Goal: Find specific page/section: Find specific page/section

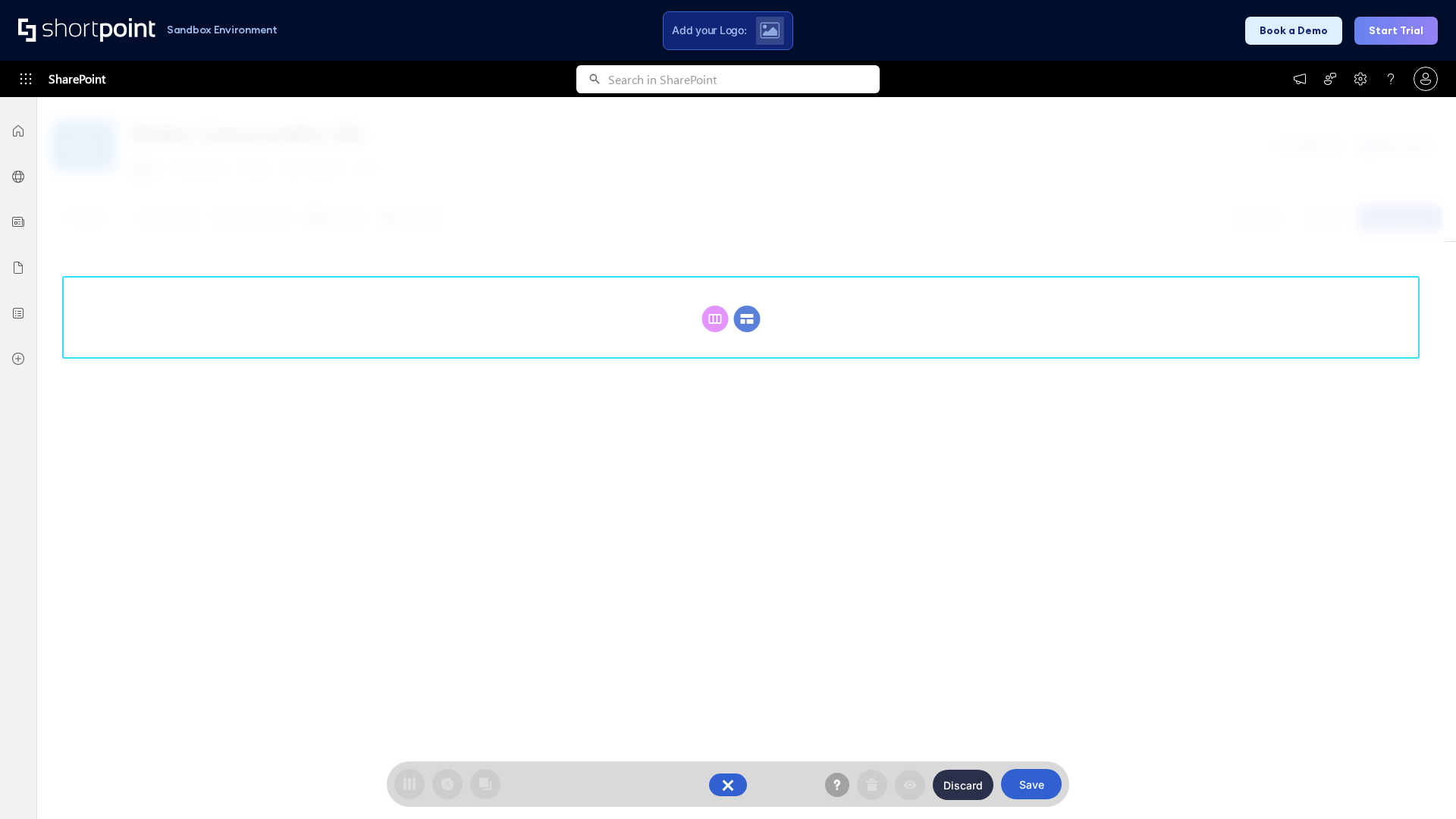
click at [747, 319] on circle at bounding box center [747, 319] width 26 height 26
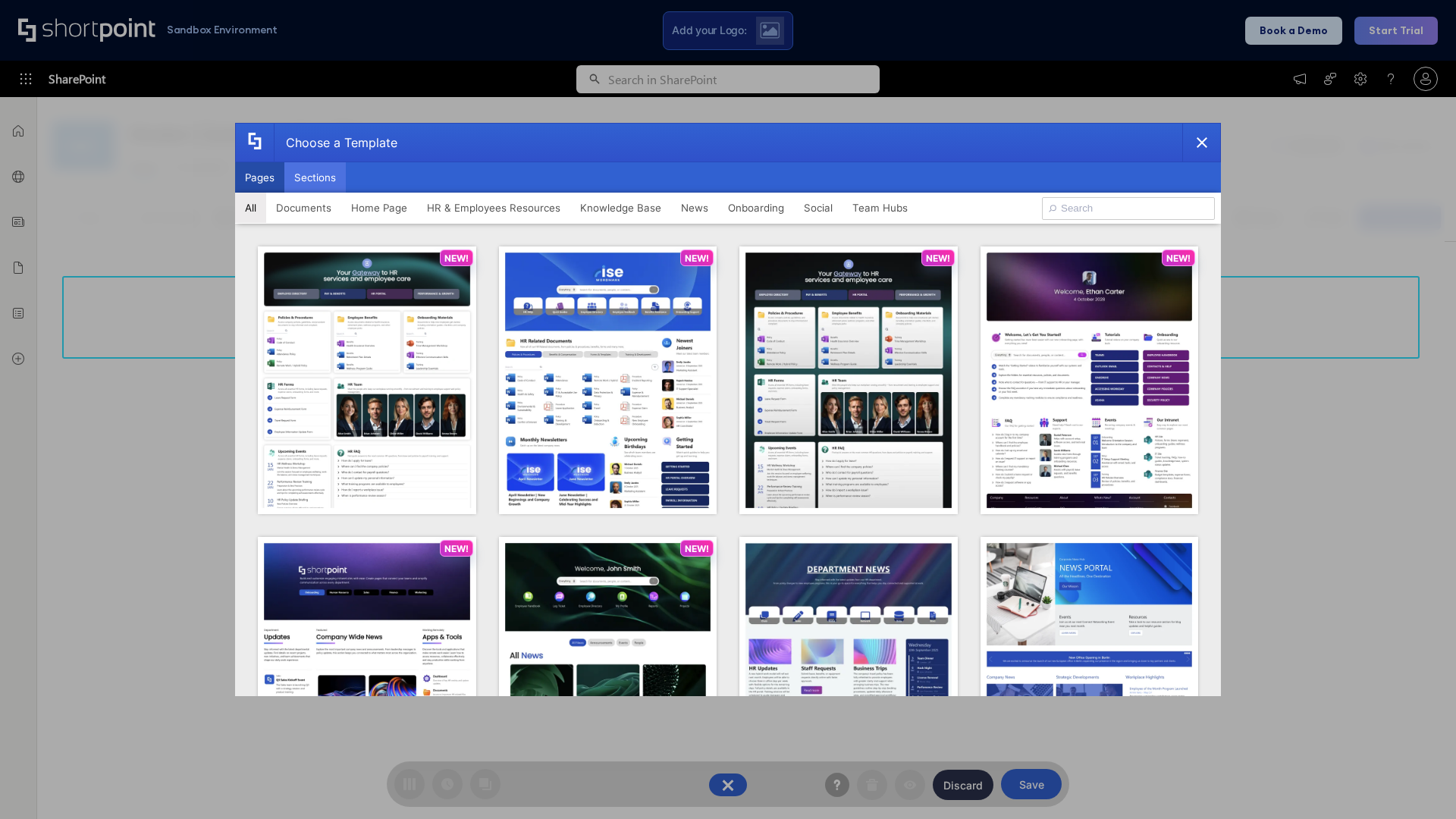
click at [315, 178] on button "Sections" at bounding box center [314, 177] width 61 height 30
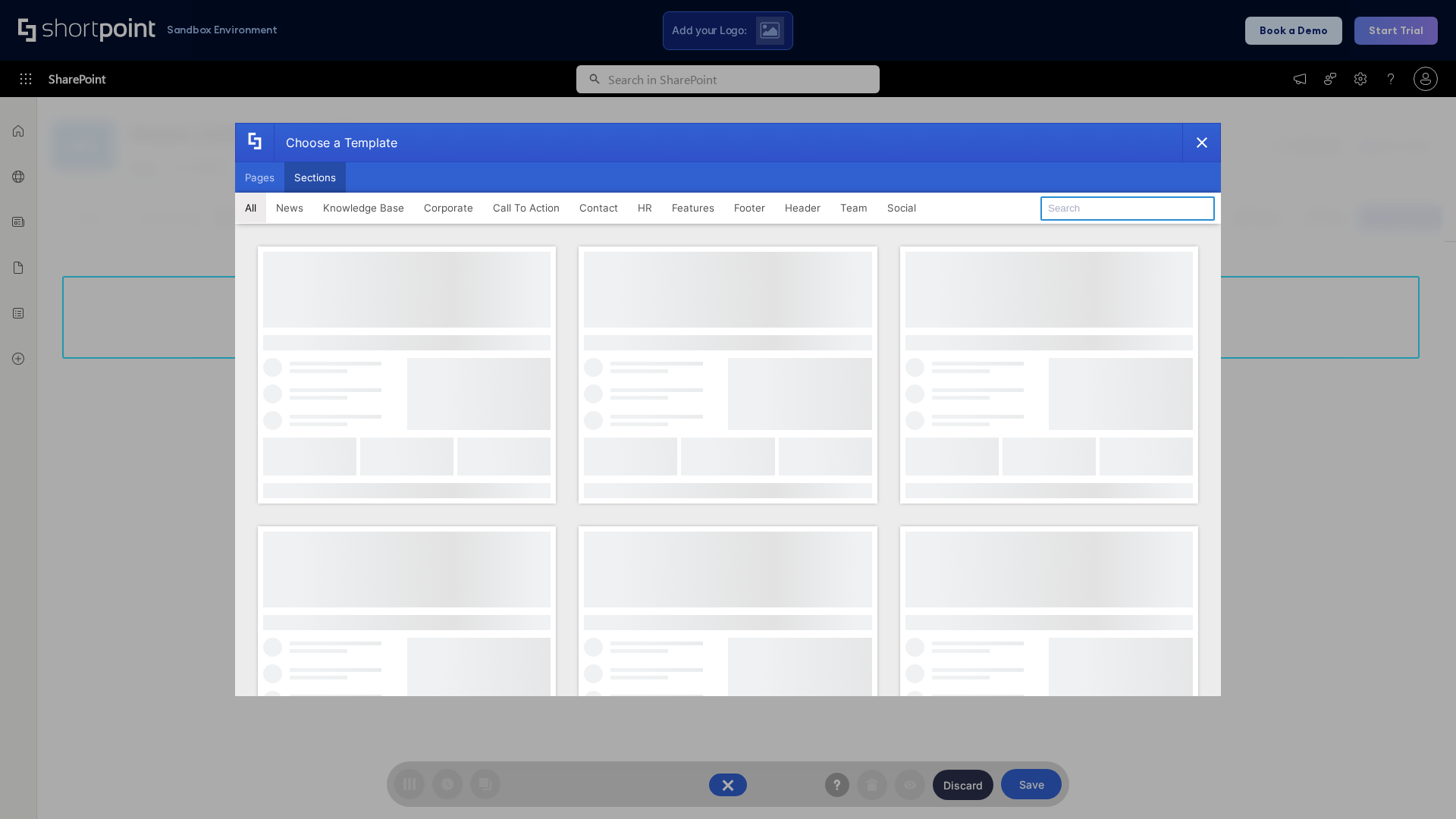
type input "Healthcare Team"
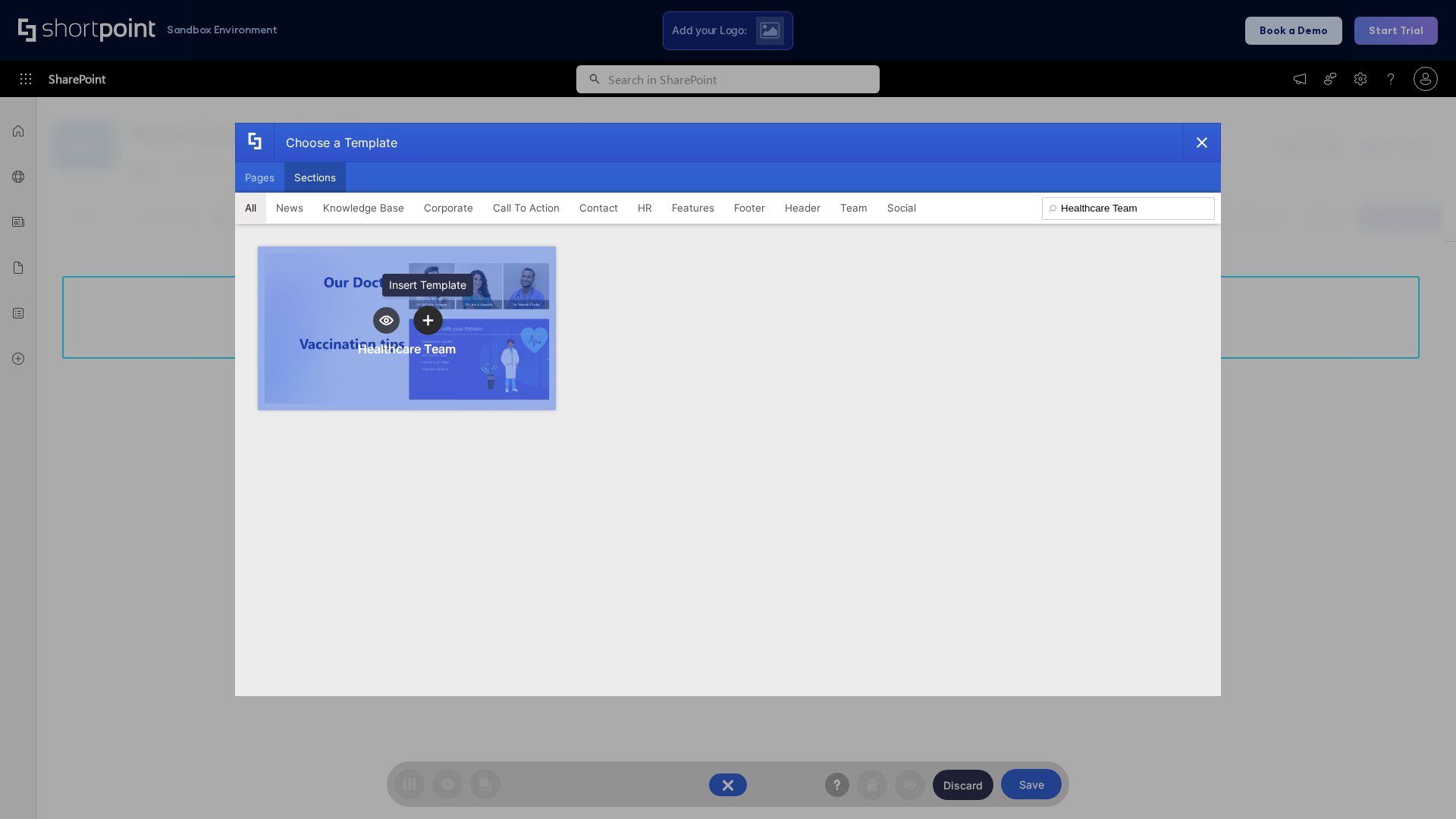
click at [428, 320] on icon "template selector" at bounding box center [428, 321] width 11 height 11
